Goal: Transaction & Acquisition: Purchase product/service

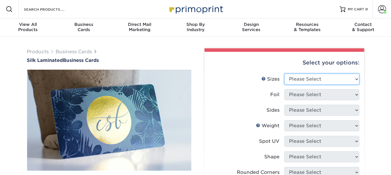
click at [354, 79] on select "Please Select 1.5" x 3.5" - Mini 1.75" x 3.5" - Mini 2" x 2" - Square 2" x 3" -…" at bounding box center [321, 79] width 75 height 11
select select "2.00x3.50"
click at [284, 74] on select "Please Select 1.5" x 3.5" - Mini 1.75" x 3.5" - Mini 2" x 2" - Square 2" x 3" -…" at bounding box center [321, 79] width 75 height 11
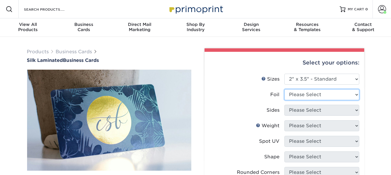
click at [338, 92] on select "Please Select Yes No" at bounding box center [321, 94] width 75 height 11
select select "0"
click at [284, 89] on select "Please Select Yes No" at bounding box center [321, 94] width 75 height 11
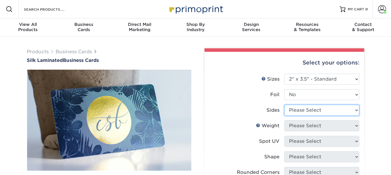
click at [316, 108] on select "Please Select Print Both Sides Print Front Only" at bounding box center [321, 110] width 75 height 11
select select "13abbda7-1d64-4f25-8bb2-c179b224825d"
click at [284, 105] on select "Please Select Print Both Sides Print Front Only" at bounding box center [321, 110] width 75 height 11
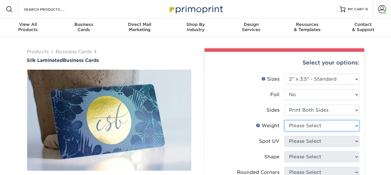
click at [312, 126] on select "Please Select 16PT" at bounding box center [321, 125] width 75 height 11
select select "16PT"
click at [284, 120] on select "Please Select 16PT" at bounding box center [321, 125] width 75 height 11
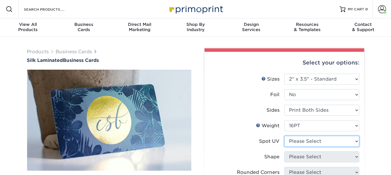
click at [317, 140] on select "Please Select No Spot UV Front and Back (Both Sides) Front Only Back Only" at bounding box center [321, 141] width 75 height 11
select select "3"
click at [284, 136] on select "Please Select No Spot UV Front and Back (Both Sides) Front Only Back Only" at bounding box center [321, 141] width 75 height 11
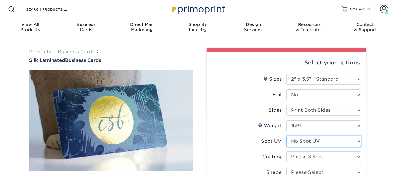
scroll to position [29, 0]
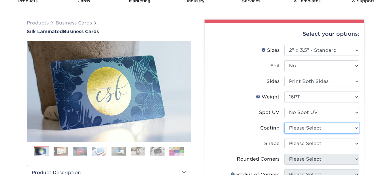
click at [335, 128] on select at bounding box center [321, 128] width 75 height 11
select select "3e7618de-abca-4bda-9f97-8b9129e913d8"
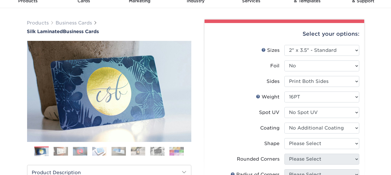
click at [284, 123] on select at bounding box center [321, 128] width 75 height 11
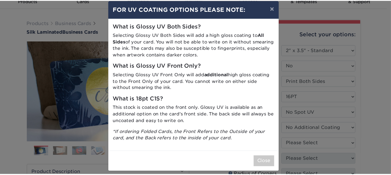
scroll to position [12, 0]
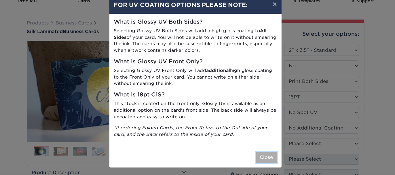
click at [264, 157] on button "Close" at bounding box center [266, 157] width 21 height 11
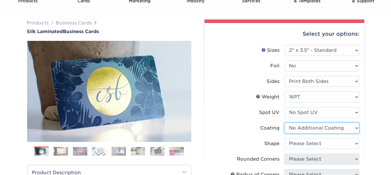
click at [326, 128] on select at bounding box center [321, 128] width 75 height 11
click at [284, 123] on select at bounding box center [321, 128] width 75 height 11
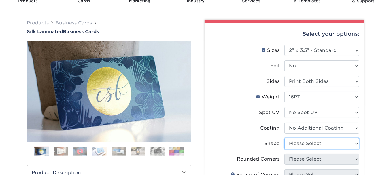
click at [313, 144] on select "Please Select Standard Oval" at bounding box center [321, 143] width 75 height 11
select select "standard"
click at [284, 138] on select "Please Select Standard Oval" at bounding box center [321, 143] width 75 height 11
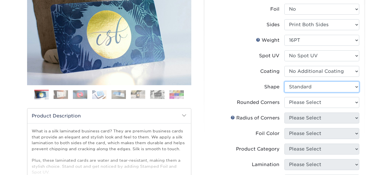
scroll to position [86, 0]
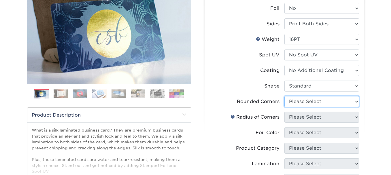
click at [310, 103] on select "Please Select Yes - Round 2 Corners Yes - Round 4 Corners No" at bounding box center [321, 101] width 75 height 11
select select "0"
click at [284, 96] on select "Please Select Yes - Round 2 Corners Yes - Round 4 Corners No" at bounding box center [321, 101] width 75 height 11
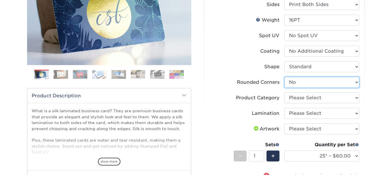
scroll to position [115, 0]
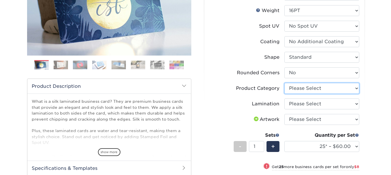
click at [322, 88] on select "Please Select Business Cards" at bounding box center [321, 88] width 75 height 11
select select "3b5148f1-0588-4f88-a218-97bcfdce65c1"
click at [284, 83] on select "Please Select Business Cards" at bounding box center [321, 88] width 75 height 11
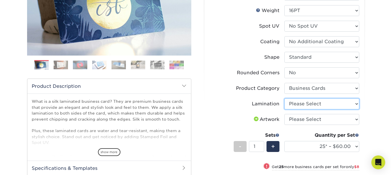
click at [315, 101] on select "Please Select Silk" at bounding box center [321, 104] width 75 height 11
select select "ccacb42f-45f7-42d3-bbd3-7c8421cf37f0"
click at [284, 99] on select "Please Select Silk" at bounding box center [321, 104] width 75 height 11
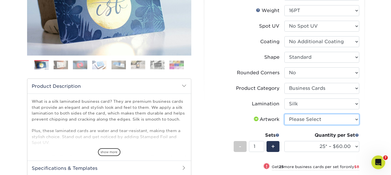
click at [304, 117] on select "Please Select I will upload files I need a design - $100" at bounding box center [321, 119] width 75 height 11
select select "upload"
click at [284, 114] on select "Please Select I will upload files I need a design - $100" at bounding box center [321, 119] width 75 height 11
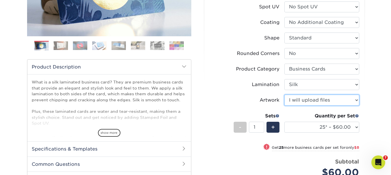
scroll to position [144, 0]
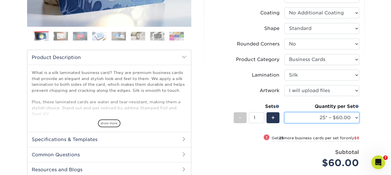
click at [355, 118] on select "25* – $60.00 50* – $68.00 75* – $76.00 100* – $84.00 250* – $92.00 500 – $96.00…" at bounding box center [321, 117] width 75 height 11
select select "250* – $92.00"
click at [284, 112] on select "25* – $60.00 50* – $68.00 75* – $76.00 100* – $84.00 250* – $92.00 500 – $96.00…" at bounding box center [321, 117] width 75 height 11
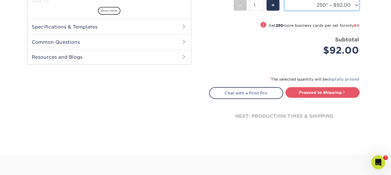
scroll to position [259, 0]
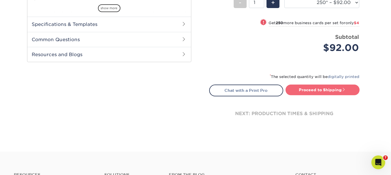
click at [317, 88] on link "Proceed to Shipping" at bounding box center [322, 90] width 74 height 10
type input "Set 1"
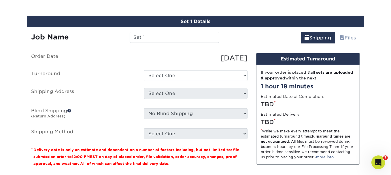
scroll to position [359, 0]
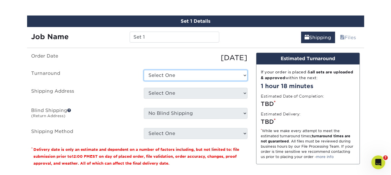
click at [190, 75] on select "Select One 2-4 Business Days 2 Day Next Business Day" at bounding box center [196, 75] width 104 height 11
select select "d1b63c63-e638-46b8-b171-df9c8cedce0d"
click at [144, 70] on select "Select One 2-4 Business Days 2 Day Next Business Day" at bounding box center [196, 75] width 104 height 11
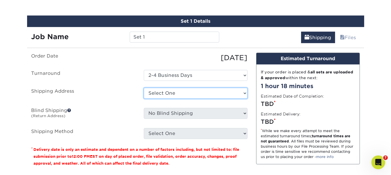
click at [184, 88] on select "Select One [PERSON_NAME] [PERSON_NAME] Avenue Realty [PERSON_NAME] [PERSON_NAME…" at bounding box center [196, 93] width 104 height 11
select select "201362"
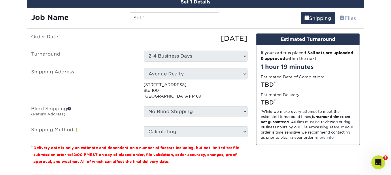
scroll to position [387, 0]
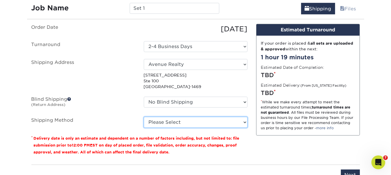
click at [182, 121] on select "Please Select Ground Shipping (+$7.84) 3 Day Shipping Service (+$15.51) 2 Day A…" at bounding box center [196, 122] width 104 height 11
select select "03"
click at [144, 117] on select "Please Select Ground Shipping (+$7.84) 3 Day Shipping Service (+$15.51) 2 Day A…" at bounding box center [196, 122] width 104 height 11
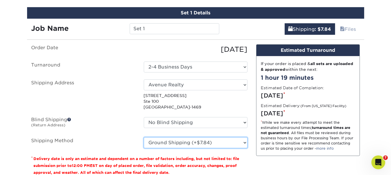
scroll to position [301, 0]
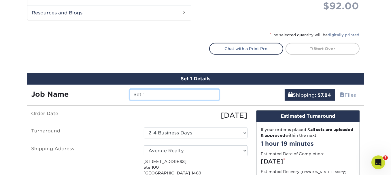
click at [148, 93] on input "Set 1" at bounding box center [175, 94] width 90 height 11
drag, startPoint x: 148, startPoint y: 93, endPoint x: 111, endPoint y: 92, distance: 37.2
click at [111, 92] on div "Job Name Set 1" at bounding box center [125, 94] width 197 height 11
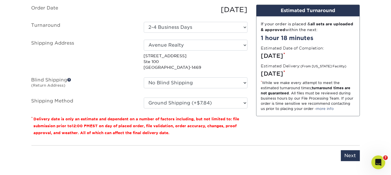
scroll to position [416, 0]
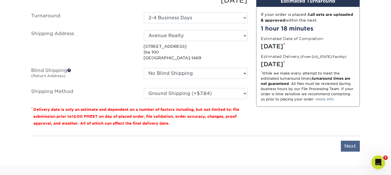
type input "[PERSON_NAME]"
click at [348, 143] on input "Next" at bounding box center [350, 146] width 19 height 11
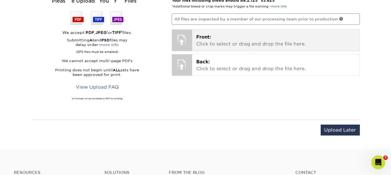
click at [213, 35] on p "Front: Click to select or drag and drop the file here." at bounding box center [275, 41] width 159 height 14
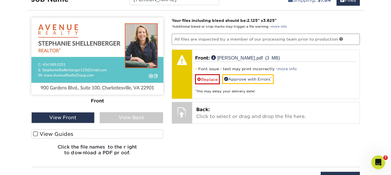
scroll to position [387, 0]
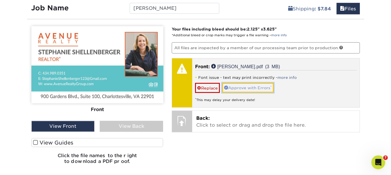
click at [242, 84] on link "Approve with Errors *" at bounding box center [248, 88] width 52 height 10
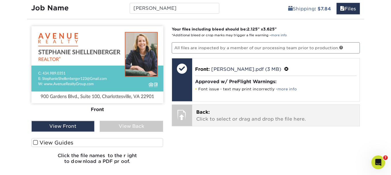
click at [204, 110] on span "Back:" at bounding box center [203, 111] width 14 height 5
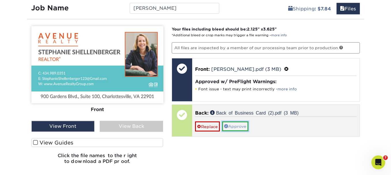
click at [237, 123] on link "Approve" at bounding box center [235, 127] width 26 height 10
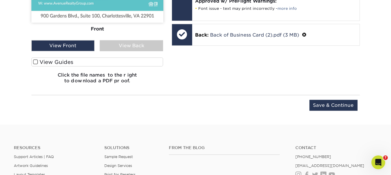
scroll to position [497, 0]
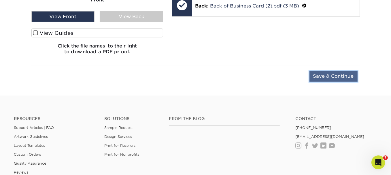
click at [331, 74] on input "Save & Continue" at bounding box center [333, 76] width 48 height 11
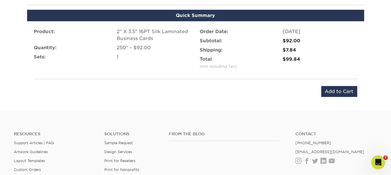
scroll to position [411, 0]
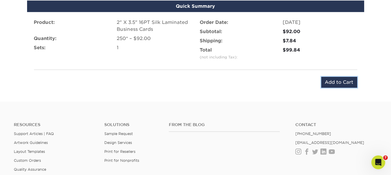
click at [340, 81] on input "Add to Cart" at bounding box center [339, 82] width 36 height 11
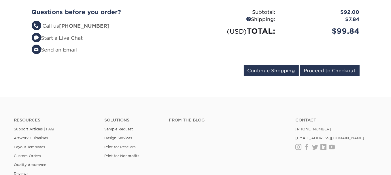
scroll to position [173, 0]
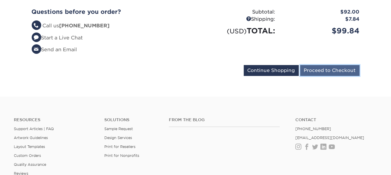
click at [319, 69] on input "Proceed to Checkout" at bounding box center [329, 70] width 59 height 11
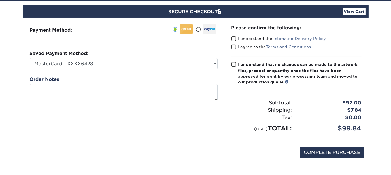
scroll to position [58, 0]
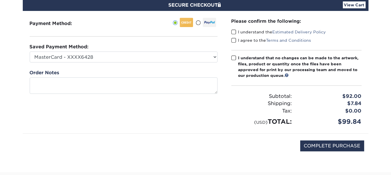
click at [234, 31] on span at bounding box center [233, 31] width 5 height 5
click at [0, 0] on input "I understand the Estimated Delivery Policy" at bounding box center [0, 0] width 0 height 0
click at [233, 38] on span at bounding box center [233, 40] width 5 height 5
click at [0, 0] on input "I agree to the Terms and Conditions" at bounding box center [0, 0] width 0 height 0
click at [234, 57] on span at bounding box center [233, 57] width 5 height 5
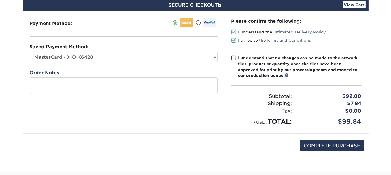
click at [0, 0] on input "I understand that no changes can be made to the artwork, files, product or quan…" at bounding box center [0, 0] width 0 height 0
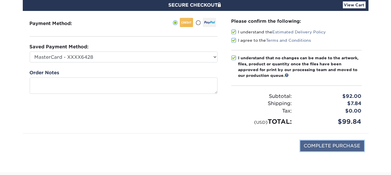
click at [332, 142] on input "COMPLETE PURCHASE" at bounding box center [332, 146] width 64 height 11
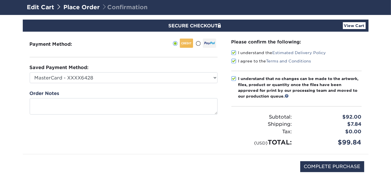
scroll to position [86, 0]
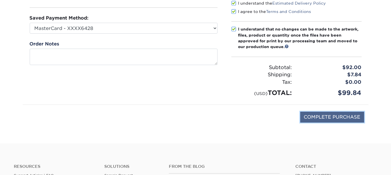
click at [332, 118] on input "COMPLETE PURCHASE" at bounding box center [332, 117] width 64 height 11
type input "PROCESSING, PLEASE WAIT..."
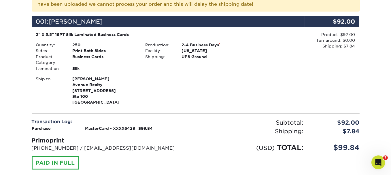
scroll to position [202, 0]
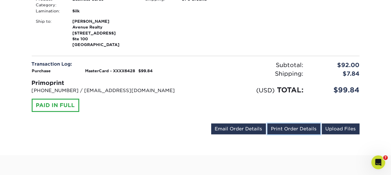
drag, startPoint x: 286, startPoint y: 128, endPoint x: 302, endPoint y: 155, distance: 32.1
click at [286, 128] on link "Print Order Details" at bounding box center [293, 129] width 53 height 11
click at [287, 127] on link "Print Order Details" at bounding box center [293, 129] width 53 height 11
